Goal: Information Seeking & Learning: Learn about a topic

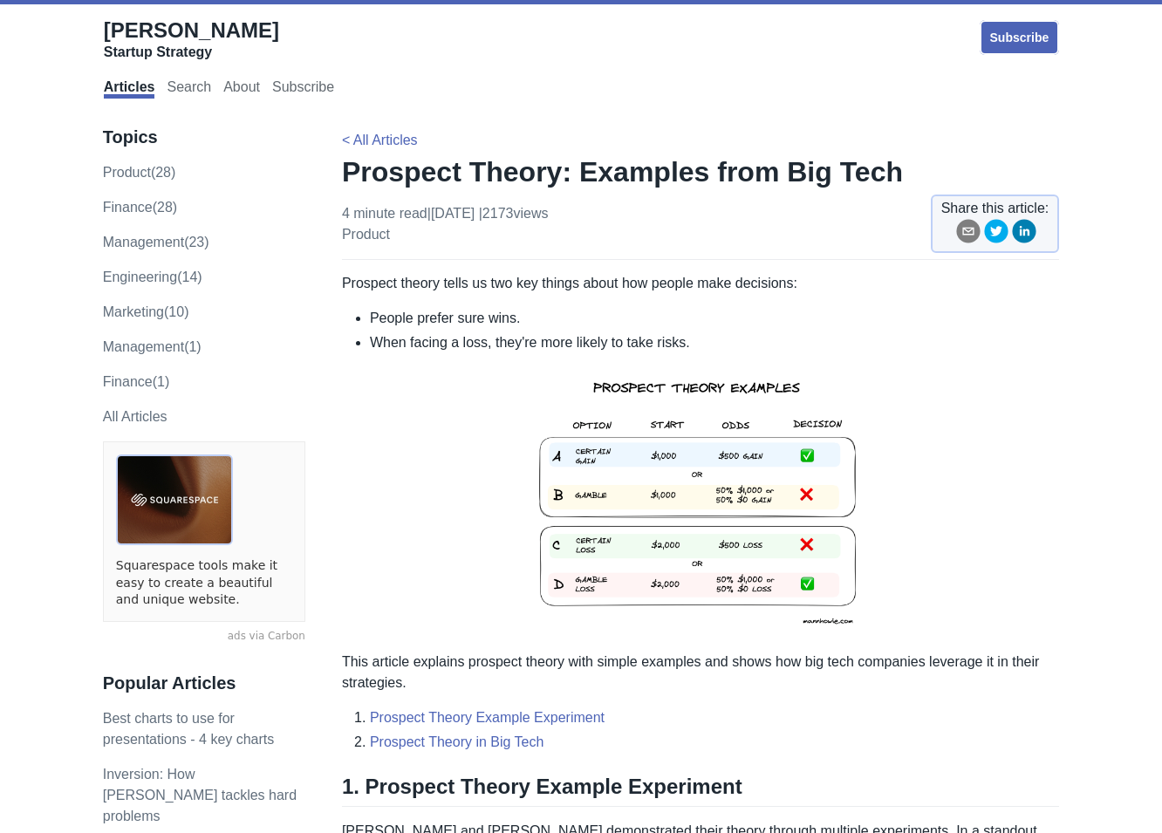
click at [377, 318] on li "People prefer sure wins." at bounding box center [714, 318] width 689 height 21
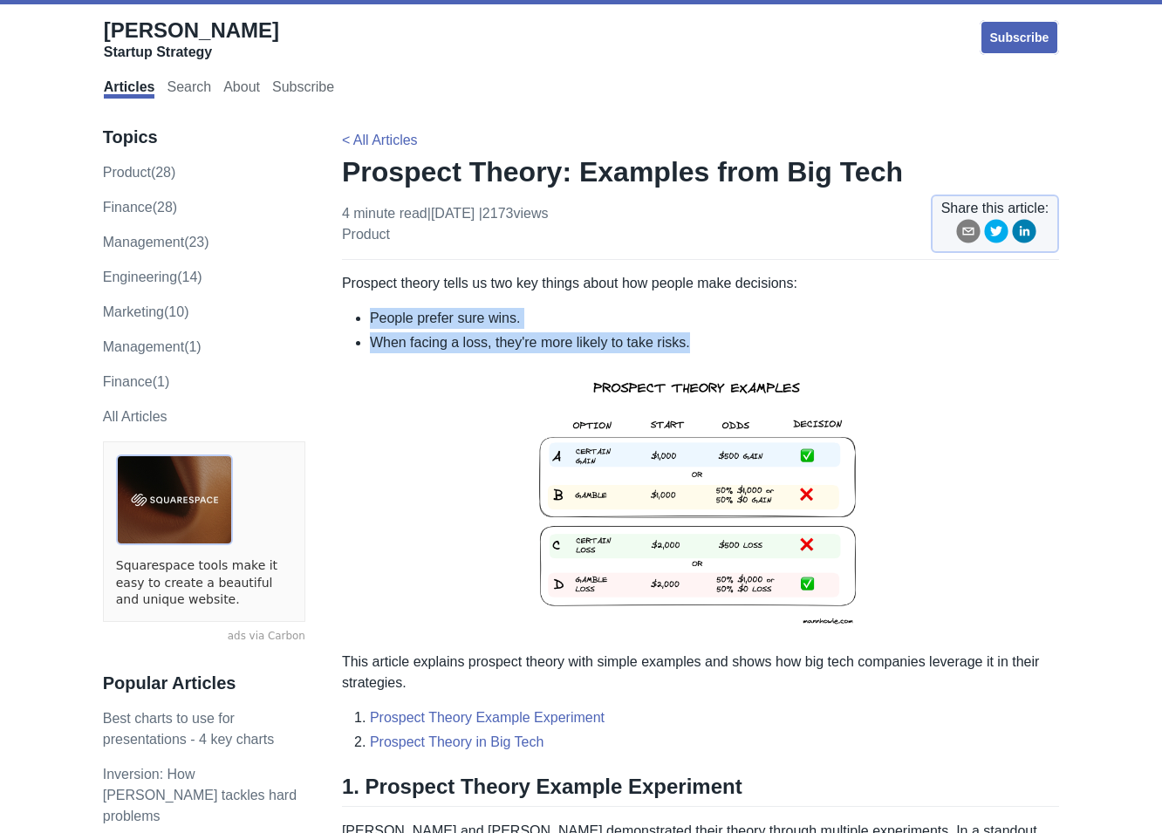
drag, startPoint x: 369, startPoint y: 317, endPoint x: 746, endPoint y: 338, distance: 377.4
click at [746, 338] on ul "People prefer sure wins. When facing a loss, they're more likely to take risks." at bounding box center [700, 330] width 717 height 45
click at [740, 338] on li "When facing a loss, they're more likely to take risks." at bounding box center [714, 342] width 689 height 21
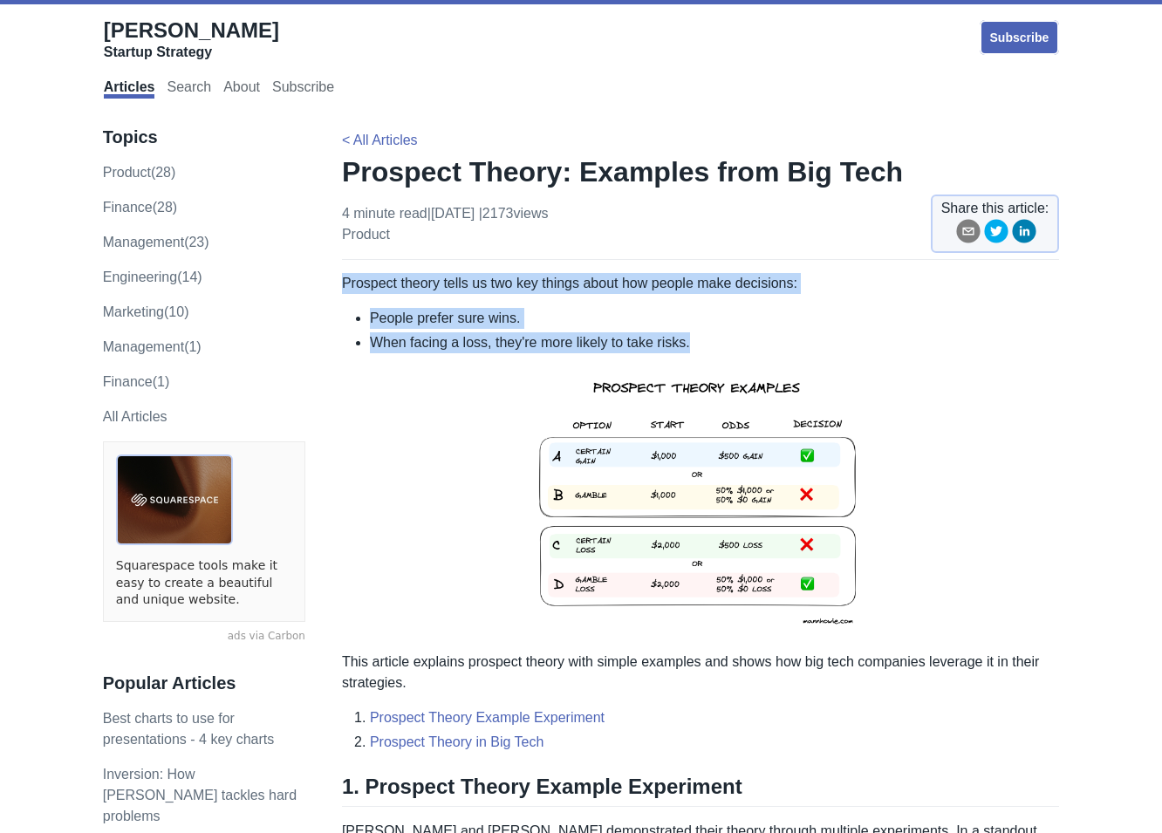
drag, startPoint x: 343, startPoint y: 281, endPoint x: 825, endPoint y: 341, distance: 486.1
copy div "Prospect theory tells us two key things about how people make decisions: People…"
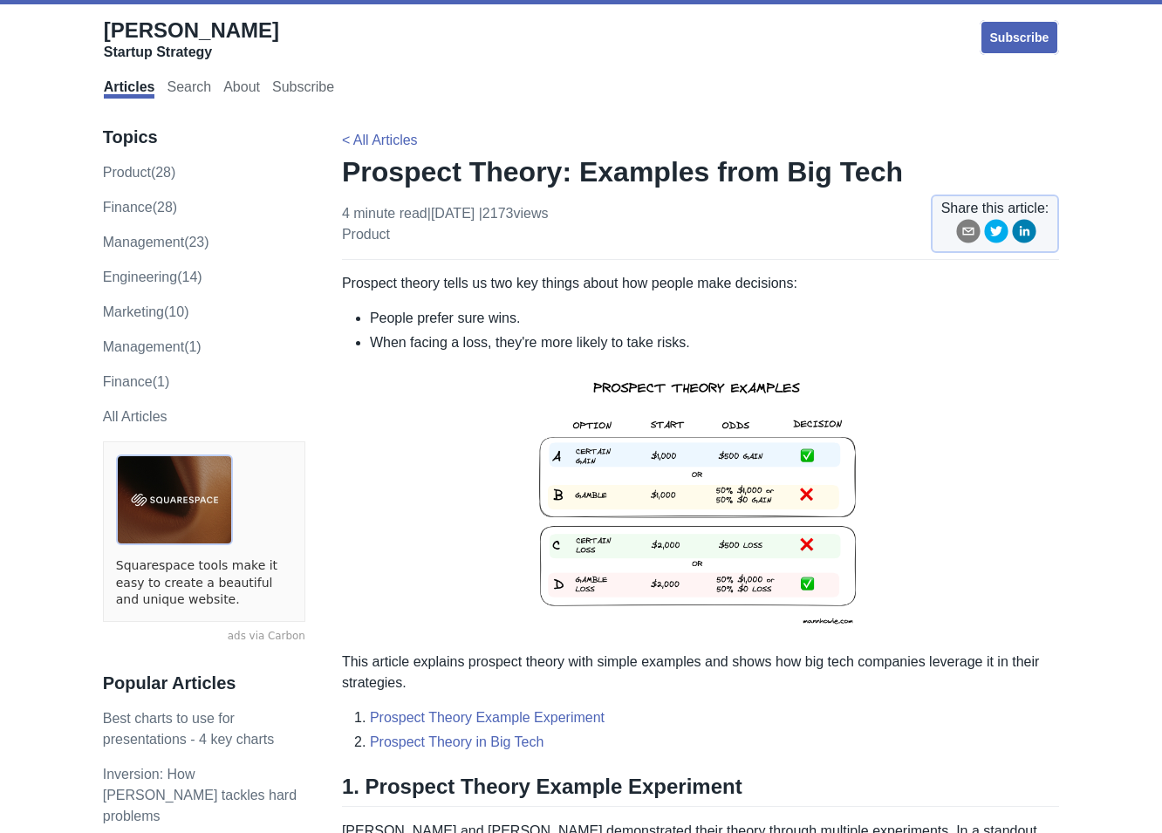
click at [503, 444] on p at bounding box center [700, 502] width 717 height 270
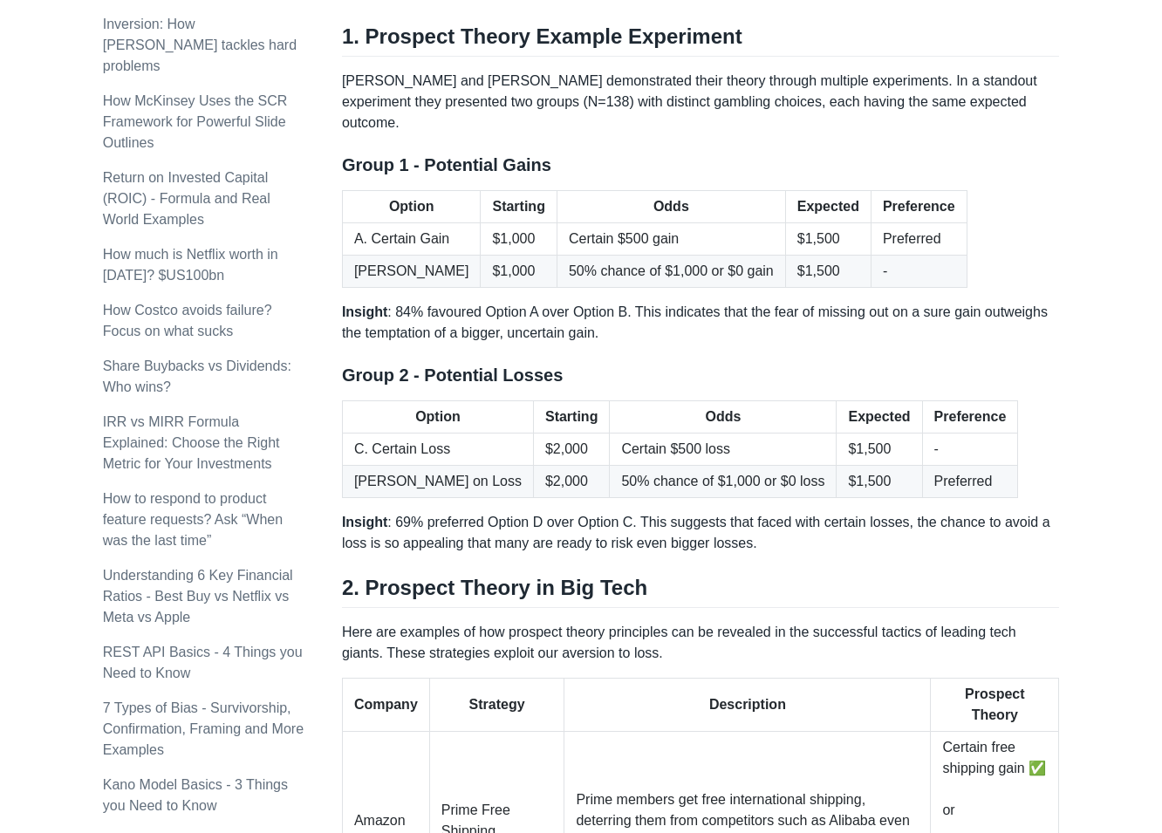
scroll to position [753, 0]
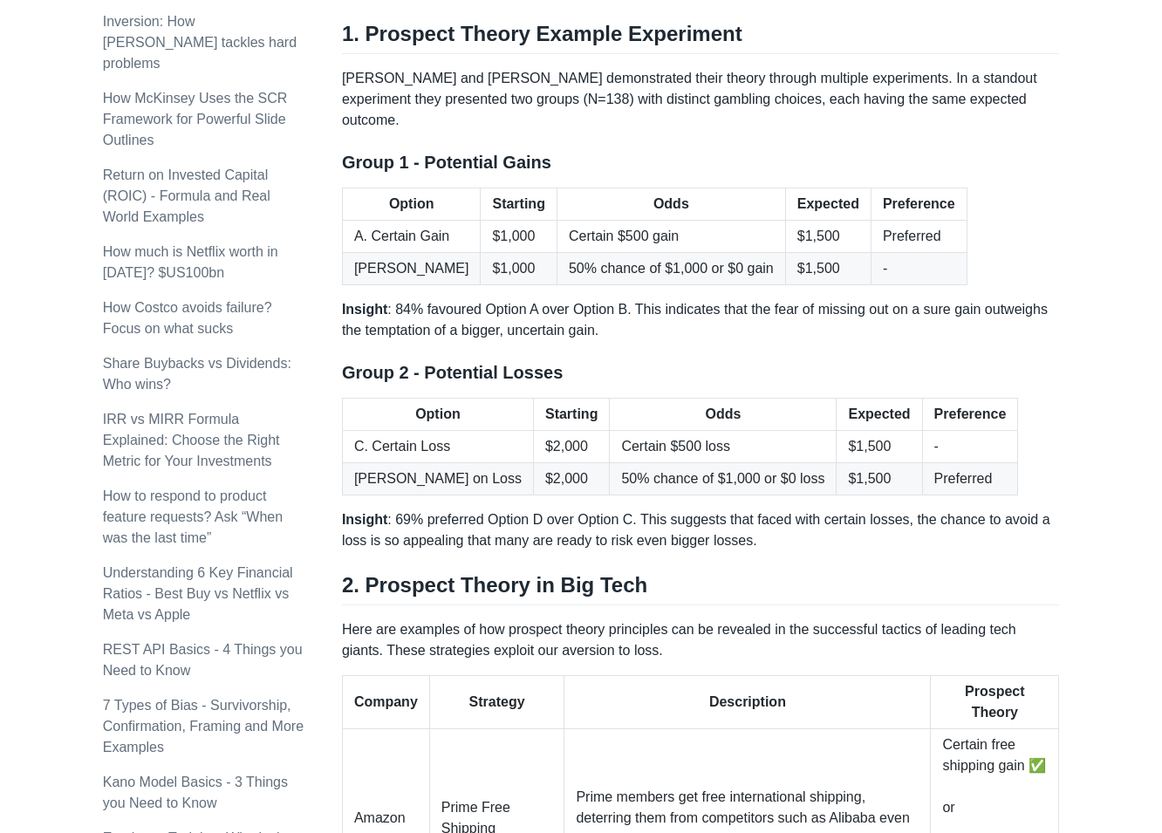
click at [489, 510] on p "Insight : 69% preferred Option D over Option C. This suggests that faced with c…" at bounding box center [700, 530] width 717 height 42
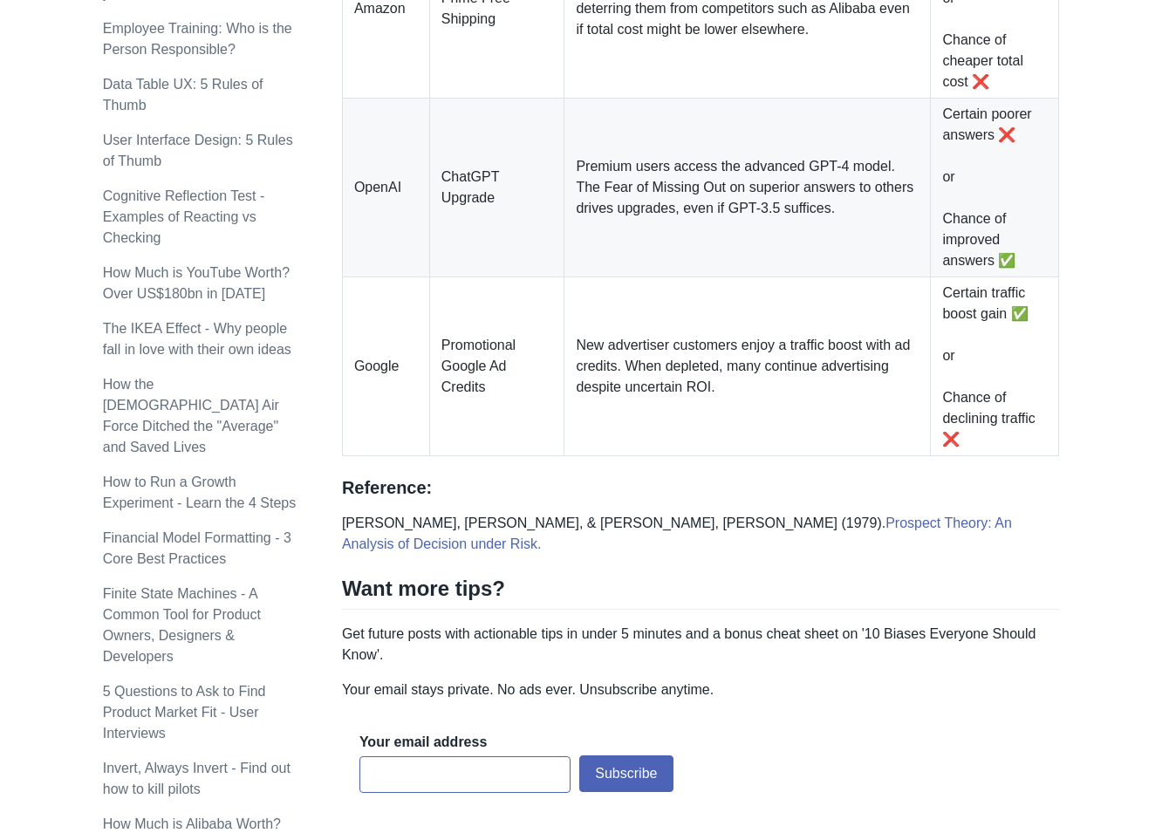
scroll to position [1565, 0]
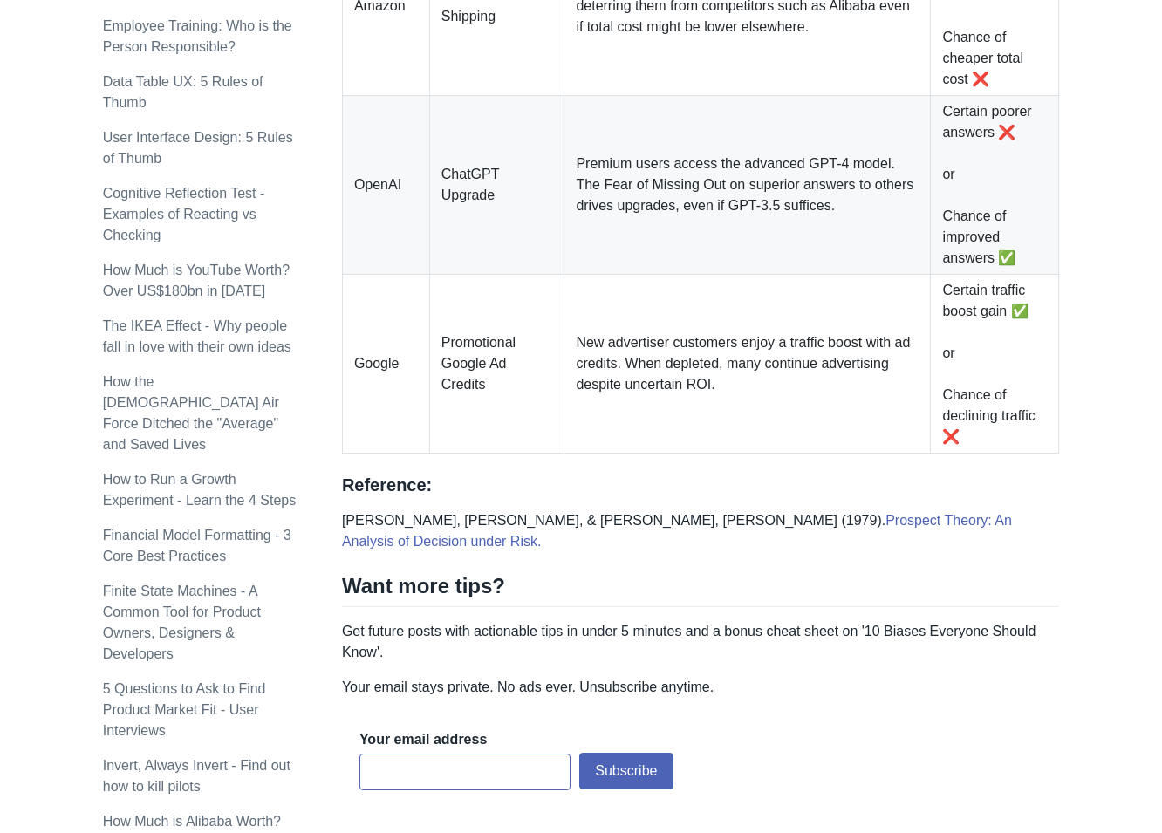
click at [710, 454] on table "Company Strategy Description Prospect Theory Amazon Prime Free Shipping Prime m…" at bounding box center [700, 158] width 717 height 590
click at [792, 454] on td "New advertiser customers enjoy a traffic boost with ad credits. When depleted, …" at bounding box center [747, 364] width 366 height 179
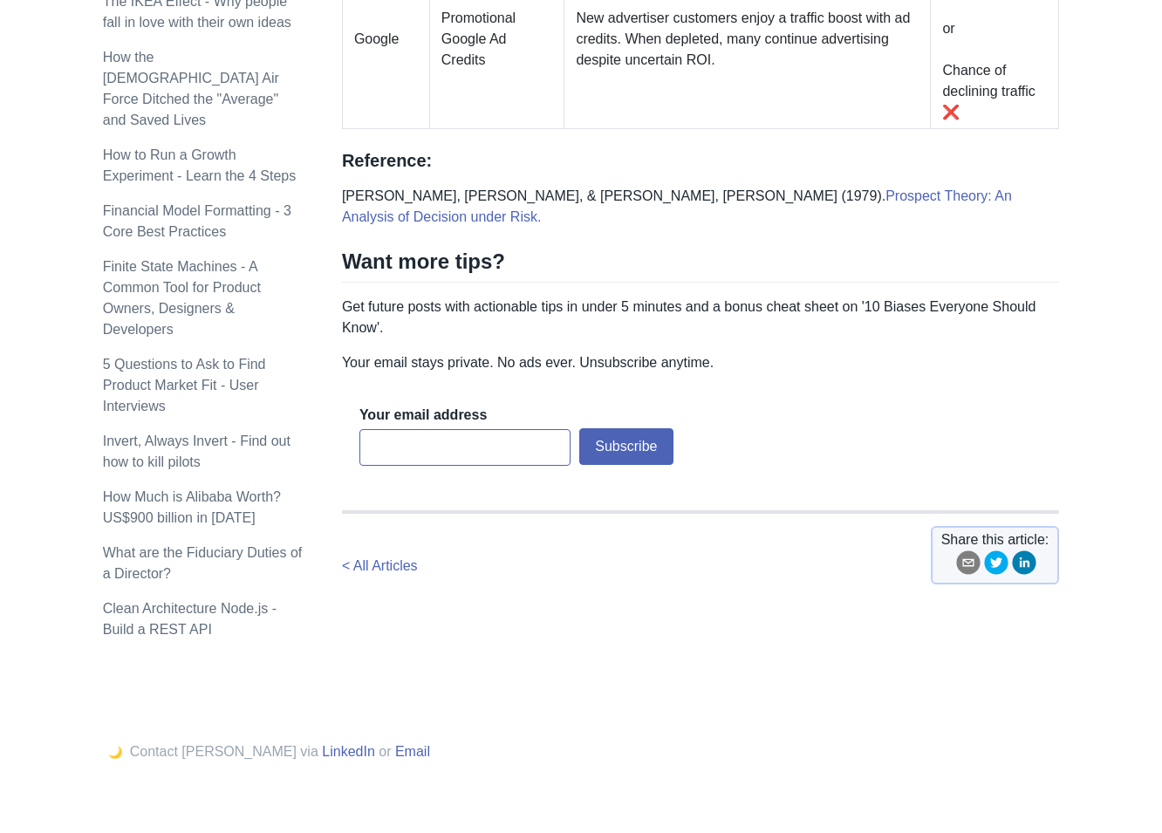
scroll to position [1888, 0]
